Goal: Find specific page/section: Find specific page/section

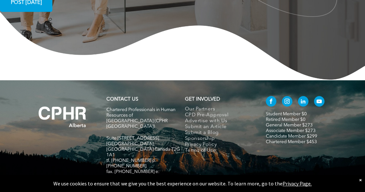
scroll to position [1299, 0]
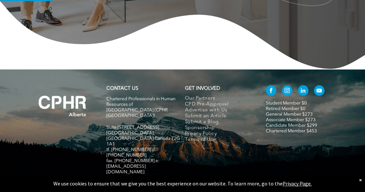
click at [360, 180] on div "×" at bounding box center [360, 179] width 3 height 7
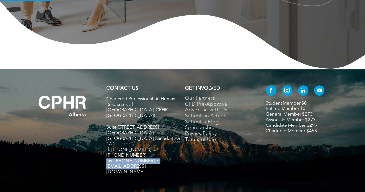
drag, startPoint x: 147, startPoint y: 131, endPoint x: 105, endPoint y: 128, distance: 42.0
click at [105, 128] on div "CONTACT US Chartered Professionals in Human Resources of [GEOGRAPHIC_DATA] ([GE…" at bounding box center [143, 132] width 79 height 101
copy span "fax. [PHONE_NUMBER] e:[EMAIL_ADDRESS][DOMAIN_NAME]"
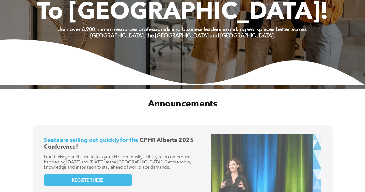
scroll to position [0, 0]
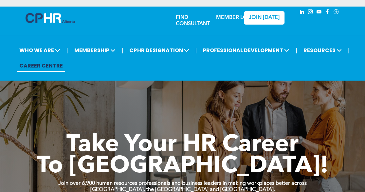
click at [227, 18] on link "MEMBER LOGIN" at bounding box center [236, 17] width 41 height 5
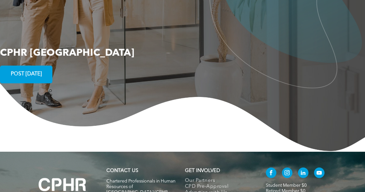
scroll to position [1299, 0]
